Goal: Task Accomplishment & Management: Manage account settings

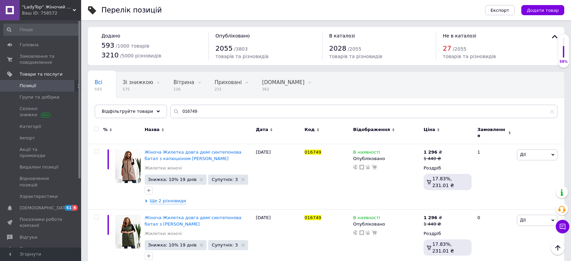
scroll to position [147, 0]
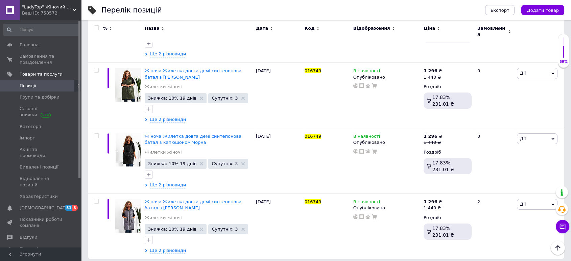
click at [37, 83] on span "Позиції" at bounding box center [41, 86] width 43 height 6
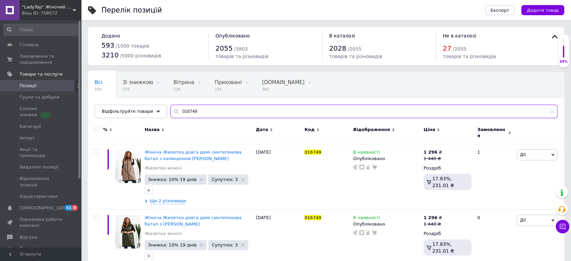
click at [190, 109] on input "016749" at bounding box center [363, 112] width 387 height 14
type input "001023"
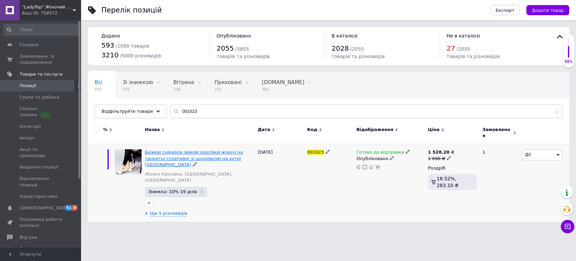
click at [157, 155] on span "Бежеві снікерси зимові кросівки жіночі на танкетці спортивні зі шнурівкою на ху…" at bounding box center [194, 158] width 98 height 17
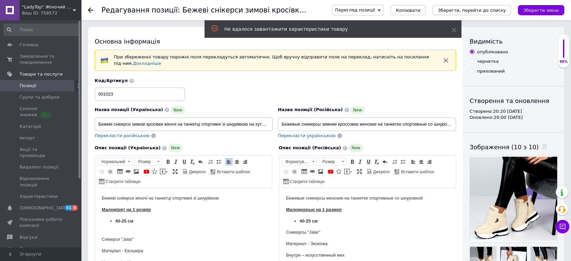
click at [114, 220] on ul "40-25 см" at bounding box center [183, 221] width 163 height 7
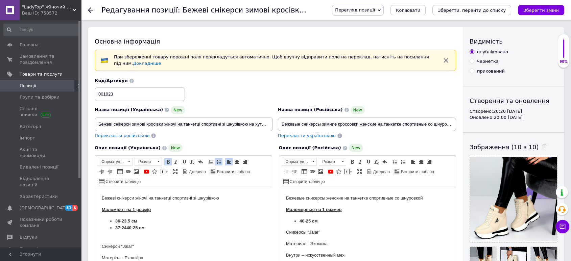
click at [135, 211] on strong "Маломірят на 1 розмір" at bounding box center [126, 209] width 49 height 5
click at [138, 221] on li "36-23.5 см" at bounding box center [183, 221] width 136 height 7
click at [127, 227] on strong "[PHONE_NUMBER] см" at bounding box center [129, 227] width 29 height 5
click at [126, 221] on strong "36-23.5 см" at bounding box center [126, 221] width 22 height 5
click at [126, 228] on strong "[PHONE_NUMBER] см" at bounding box center [129, 227] width 29 height 5
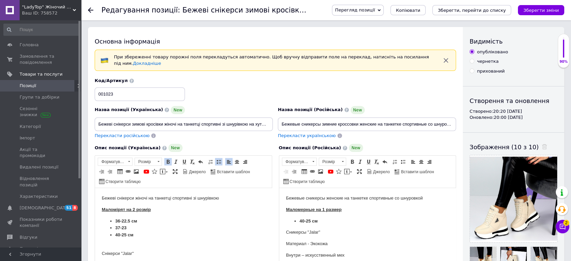
click at [126, 228] on strong "37-23" at bounding box center [120, 227] width 11 height 5
click at [123, 226] on strong "37-23 см" at bounding box center [124, 227] width 18 height 5
click at [122, 227] on strong "37-2 3 см" at bounding box center [124, 227] width 18 height 5
click at [122, 220] on strong "36-22 .5 см" at bounding box center [126, 221] width 22 height 5
click at [141, 235] on li "38- 23.5 см" at bounding box center [183, 235] width 136 height 7
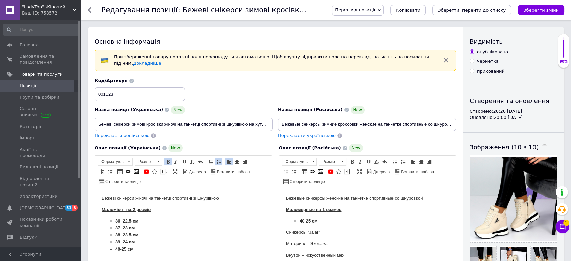
scroll to position [38, 0]
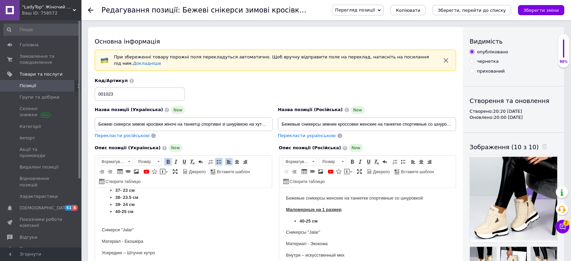
click at [125, 212] on strong "40-25 см" at bounding box center [124, 211] width 18 height 5
click at [141, 211] on li "40-24.5 см" at bounding box center [183, 212] width 136 height 7
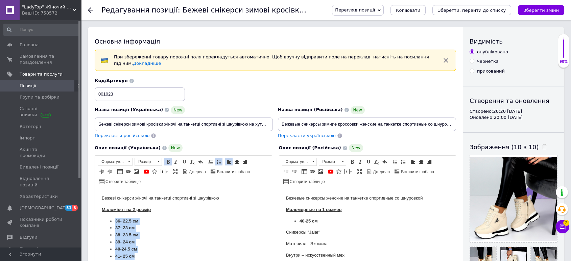
drag, startPoint x: 138, startPoint y: 219, endPoint x: 112, endPoint y: 221, distance: 26.1
click at [112, 221] on ul "36- 22 .5 см 37- 2 3 см 38- 23.5 см 39- 24 см 40-24.5 см 41- 25 см" at bounding box center [183, 239] width 163 height 42
copy ul "36- 22 .5 см 37- 2 3 см 38- 23.5 см 39- 24 см 40-24.5 см 41- 25 см"
drag, startPoint x: 268, startPoint y: 221, endPoint x: 446, endPoint y: 221, distance: 177.8
click at [279, 221] on html "Бежевые сникерсы женские на танкетке спортивные со шнуровкой Маломерные на 1 ра…" at bounding box center [367, 255] width 177 height 135
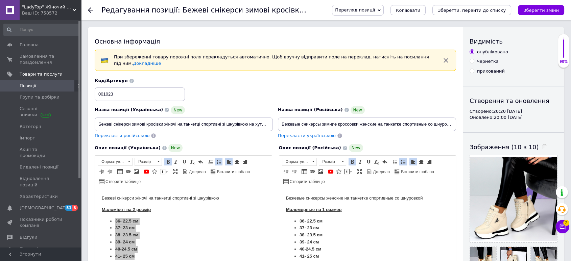
click at [323, 210] on strong "Маломерные на 1 размер" at bounding box center [313, 209] width 55 height 5
click at [347, 209] on p "Маломерные на 2 размер" at bounding box center [367, 210] width 163 height 7
click at [158, 211] on p "Маломірят на 2 розмір" at bounding box center [183, 210] width 163 height 7
click at [208, 118] on input "Бежеві снікерси зимові кросівки жіночі на танкетці спортивні зі шнурівкою на ху…" at bounding box center [184, 125] width 178 height 14
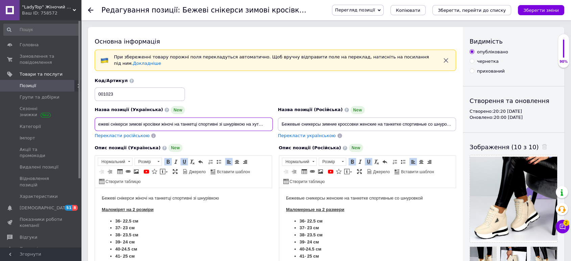
scroll to position [0, 5]
type input "Бежеві снікерси зимові кросівки жіночі на танкетці спортивні зі шнурівкою на ху…"
click at [398, 119] on input "Бежевые сникерсы зимние кроссовки женские на танкетке спортивные со шнуровкой н…" at bounding box center [367, 125] width 178 height 14
click at [439, 119] on input "Бежевые сникерсы зимние кроссовки женские на танкетке спортивные со шнуровкой н…" at bounding box center [367, 125] width 178 height 14
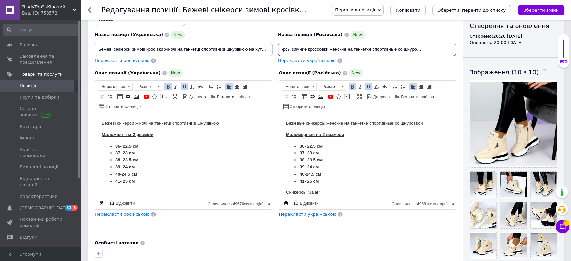
scroll to position [75, 0]
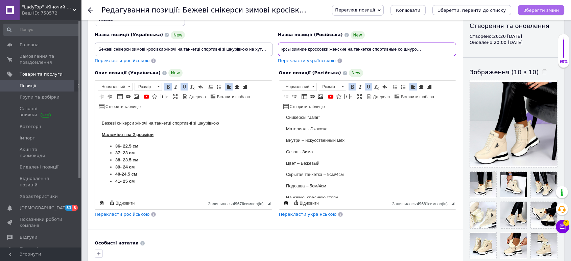
type input "Бежевые сникерсы зимние кроссовки женские на танкетке спортивные со шнуровкой н…"
click at [538, 8] on icon "Зберегти зміни" at bounding box center [540, 10] width 35 height 5
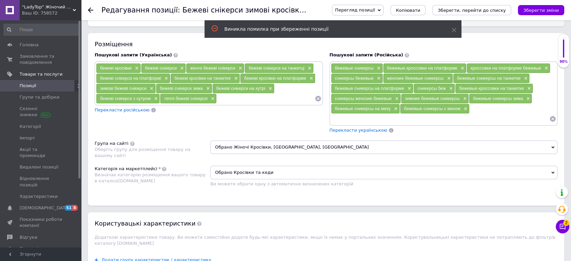
scroll to position [225, 0]
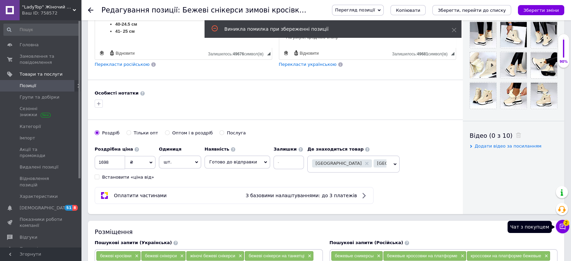
click at [568, 223] on span "2" at bounding box center [566, 223] width 6 height 6
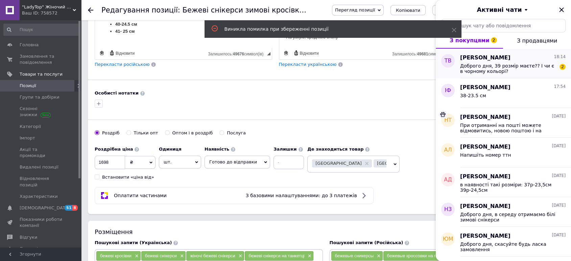
click at [494, 69] on span "Доброго дня, 39 розмір маєте?? І чи є в чорному кольорі?" at bounding box center [508, 68] width 96 height 11
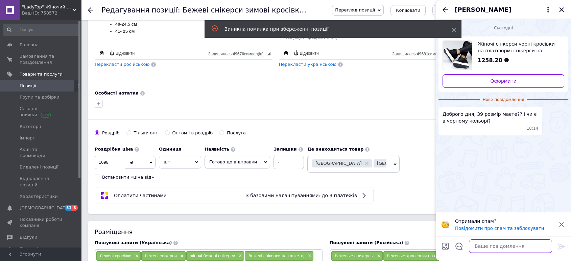
click at [486, 247] on textarea at bounding box center [510, 247] width 83 height 14
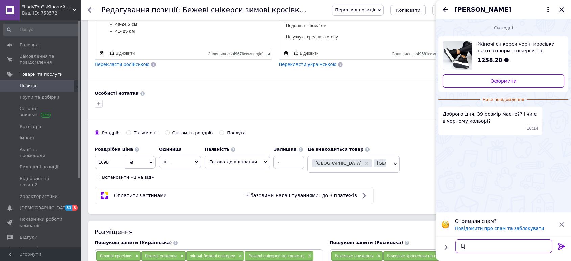
type textarea "L"
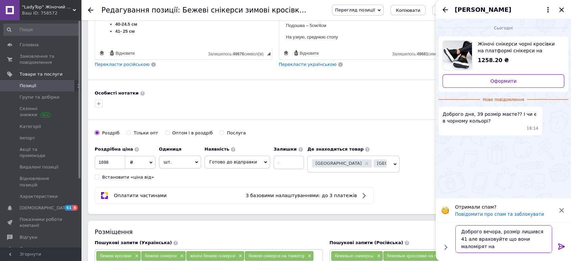
scroll to position [0, 0]
type textarea "Доброго вечора, розмір лишився 41 але враховуйте що вони маломірят на 2 розмір,…"
click at [562, 246] on icon at bounding box center [561, 247] width 6 height 6
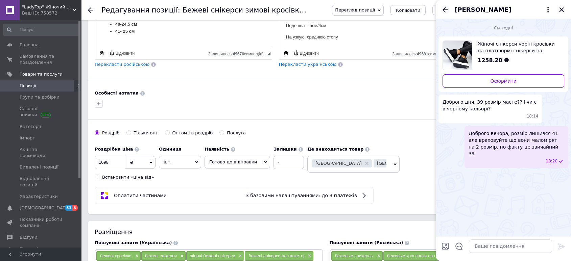
click at [446, 11] on icon "Назад" at bounding box center [445, 10] width 8 height 8
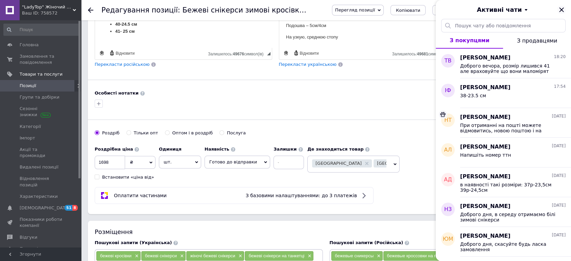
click at [562, 8] on icon "Закрити" at bounding box center [561, 10] width 8 height 8
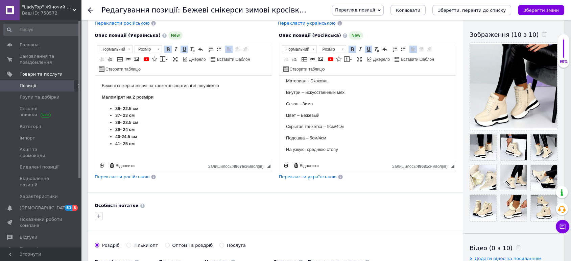
scroll to position [38, 0]
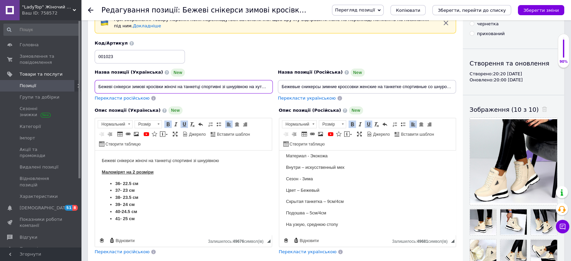
click at [150, 82] on input "Бежеві снікерси зимові кросівки жіночі на танкетці спортивні зі шнурівкою на ху…" at bounding box center [184, 87] width 178 height 14
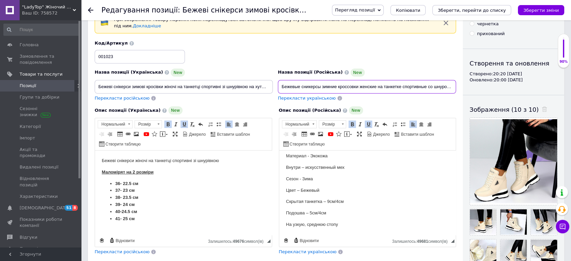
click at [346, 84] on input "Бежевые сникерсы зимние кроссовки женские на танкетке спортивные со шнуровкой н…" at bounding box center [367, 87] width 178 height 14
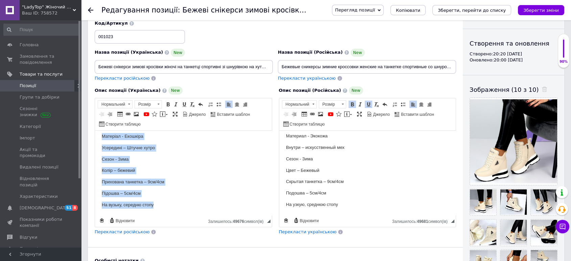
scroll to position [64, 0]
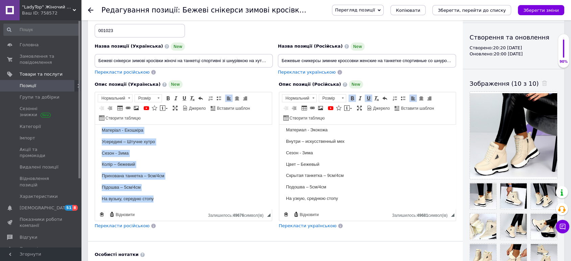
drag, startPoint x: 148, startPoint y: 157, endPoint x: 299, endPoint y: 237, distance: 171.5
click at [272, 210] on html "Бежеві снікерси жіночі на танкетці спортивні зі шнурівкою Маломірят на 2 розмір…" at bounding box center [183, 120] width 177 height 177
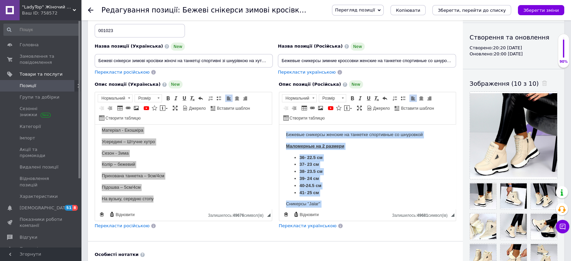
scroll to position [86, 0]
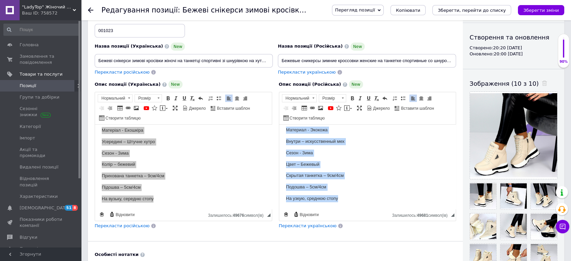
drag, startPoint x: 284, startPoint y: 132, endPoint x: 422, endPoint y: 218, distance: 162.7
click at [422, 209] on html "Бежевые сникерсы женские на танкетке спортивные со шнуровкой Маломерные на 2 ра…" at bounding box center [367, 124] width 177 height 170
copy body "Бежевые сникерсы женские на танкетке спортивные со шнуровкой Маломерные на 2 ра…"
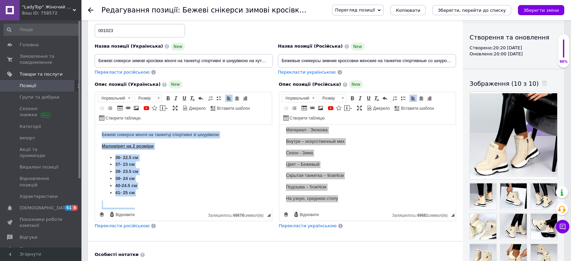
click at [184, 162] on li "37- 2 3 см" at bounding box center [183, 164] width 136 height 7
drag, startPoint x: 102, startPoint y: 145, endPoint x: 175, endPoint y: 195, distance: 88.2
click at [175, 195] on body "Бежеві снікерси жіночі на танкетці спортивні зі шнурівкою Маломірят на 2 розмір…" at bounding box center [183, 214] width 163 height 164
copy body "Маломірят на 2 розміри 36- 22 .5 см 37- 2 3 см 38- 23.5 см 39- 24 см 40-24.5 см…"
click at [186, 171] on li "38- 23.5 см" at bounding box center [183, 171] width 136 height 7
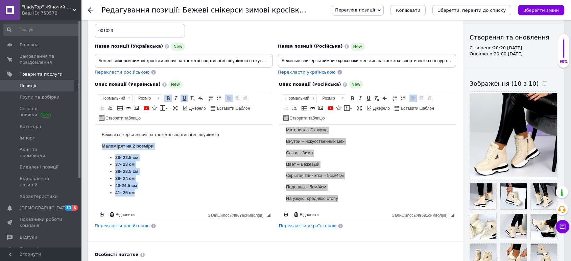
drag, startPoint x: 100, startPoint y: 145, endPoint x: 148, endPoint y: 194, distance: 68.4
click at [148, 194] on html "Бежеві снікерси жіночі на танкетці спортивні зі шнурівкою Маломірят на 2 розмір…" at bounding box center [183, 213] width 177 height 177
copy body "Маломірят на 2 розміри 36- 22 .5 см 37- 2 3 см 38- 23.5 см 39- 24 см 40-24.5 см…"
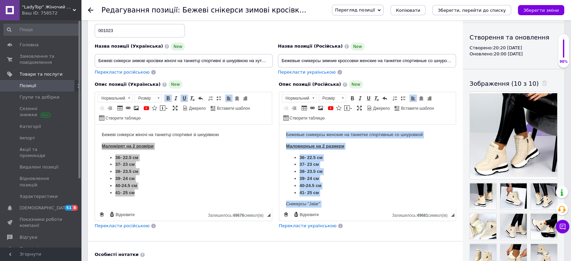
click at [317, 153] on body "Бежевые сникерсы женские на танкетке спортивные со шнуровкой Маломерные на 2 ра…" at bounding box center [367, 210] width 163 height 157
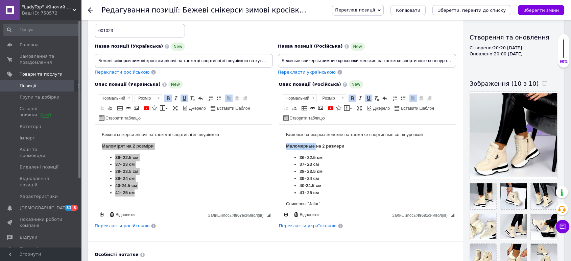
drag, startPoint x: 285, startPoint y: 144, endPoint x: 315, endPoint y: 149, distance: 30.9
click at [315, 149] on html "Бежевые сникерсы женские на танкетке спортивные со шнуровкой Маломерные на 2 ра…" at bounding box center [367, 210] width 177 height 170
click at [351, 146] on p "Маломерные на 2 размери" at bounding box center [367, 146] width 163 height 7
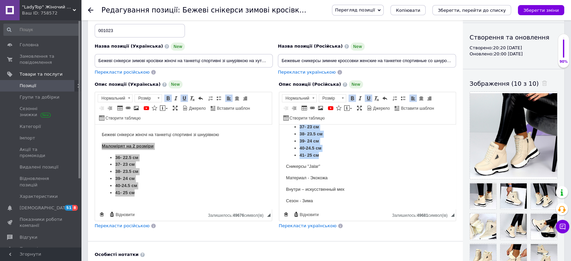
drag, startPoint x: 284, startPoint y: 146, endPoint x: 326, endPoint y: 156, distance: 42.7
click at [326, 156] on html "Бежевые сникерсы женские на танкетке спортивные со шнуровкой Маломерные на 2 ра…" at bounding box center [367, 172] width 177 height 170
copy body "Маломерные на 2 размеры 36- 22.5 см 37- 23 см 38- 23.5 см 39- 24 см 40-24.5 см …"
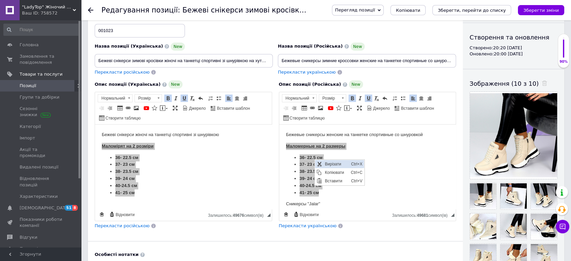
scroll to position [0, 0]
click at [331, 173] on span "Копіювати" at bounding box center [336, 173] width 26 height 8
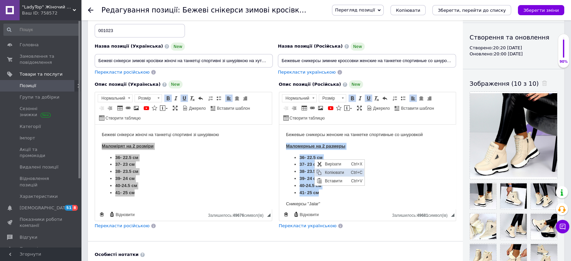
copy body "Маломерные на 2 размеры 36- 22.5 см 37- 23 см 38- 23.5 см 39- 24 см 40-24.5 см …"
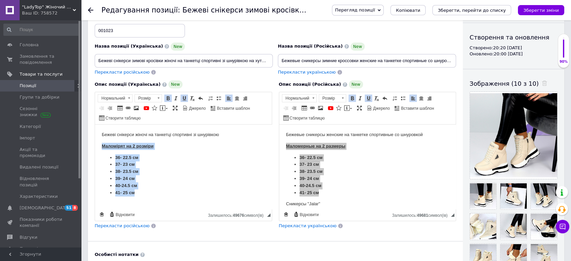
click at [113, 161] on ul "36- 22 .5 см 37- 2 3 см 38- 23.5 см 39- 24 см 40-24.5 см 41- 25 см" at bounding box center [183, 175] width 163 height 42
drag, startPoint x: 100, startPoint y: 146, endPoint x: 356, endPoint y: 345, distance: 324.7
click at [148, 201] on html "Бежеві снікерси жіночі на танкетці спортивні зі шнурівкою Маломірят на 2 розмір…" at bounding box center [183, 213] width 177 height 177
copy body "Маломірят на 2 розміри 36- 22 .5 см 37- 2 3 см 38- 23.5 см 39- 24 см 40-24.5 см…"
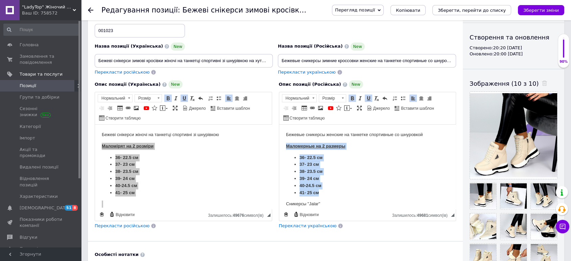
click at [302, 152] on body "Бежевые сникерсы женские на танкетке спортивные со шнуровкой Маломерные на 2 ра…" at bounding box center [367, 210] width 163 height 157
drag, startPoint x: 283, startPoint y: 145, endPoint x: 322, endPoint y: 196, distance: 64.6
click at [322, 196] on html "Бежевые сникерсы женские на танкетке спортивные со шнуровкой Маломерные на 2 ра…" at bounding box center [367, 210] width 177 height 170
copy body "Маломерные на 2 размеры 36- 22.5 см 37- 23 см 38- 23.5 см 39- 24 см 40-24.5 см …"
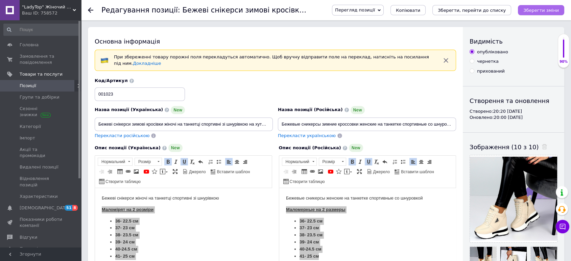
click at [533, 11] on icon "Зберегти зміни" at bounding box center [540, 10] width 35 height 5
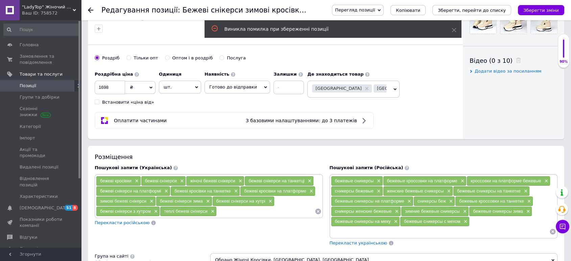
scroll to position [413, 0]
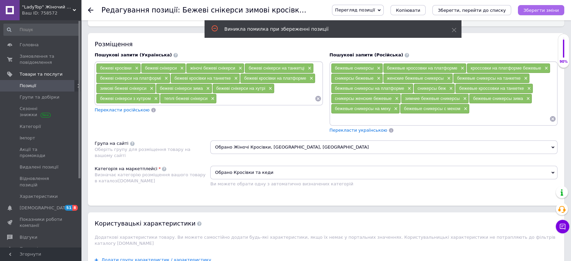
click at [550, 9] on icon "Зберегти зміни" at bounding box center [540, 10] width 35 height 5
